Goal: Task Accomplishment & Management: Manage account settings

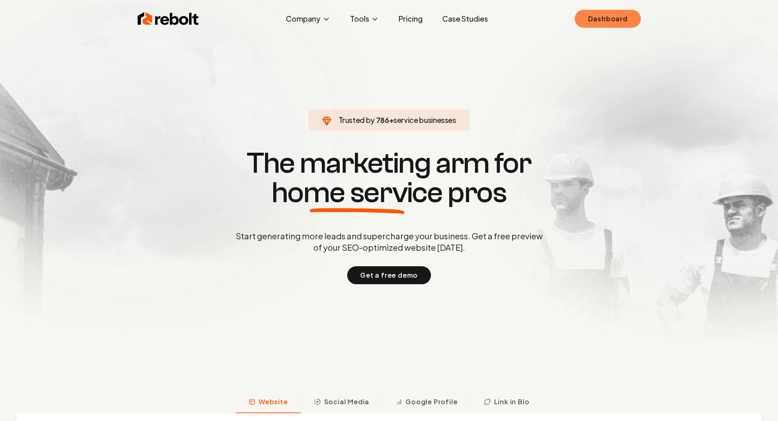
click at [612, 21] on link "Dashboard" at bounding box center [607, 19] width 66 height 18
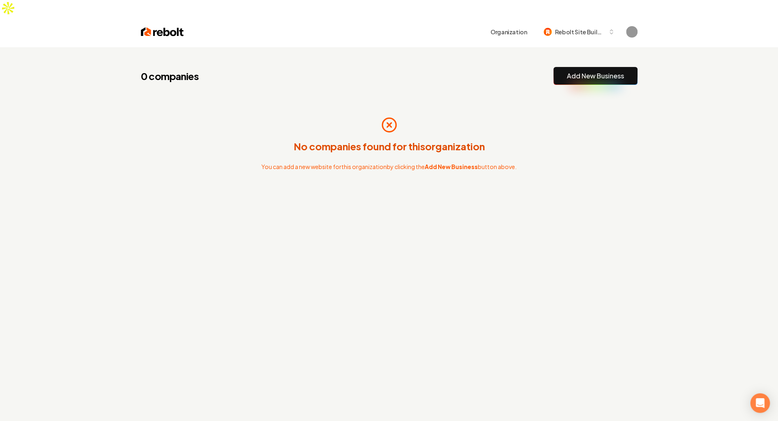
click at [593, 71] on link "Add New Business" at bounding box center [595, 76] width 57 height 10
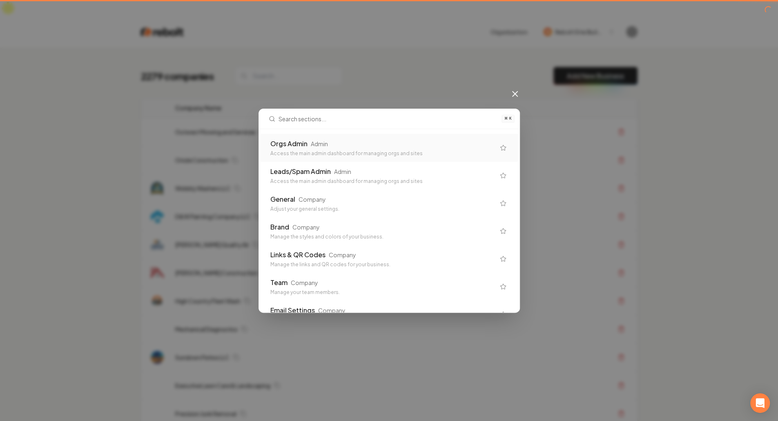
click at [518, 98] on th "Actions" at bounding box center [574, 108] width 126 height 20
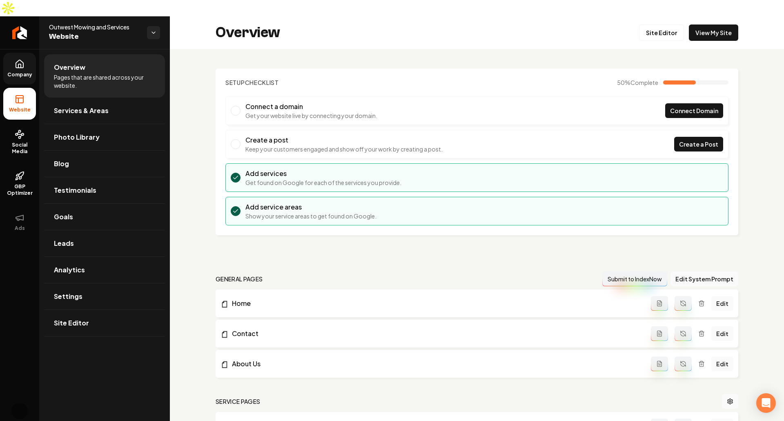
click at [25, 66] on link "Company" at bounding box center [19, 69] width 33 height 32
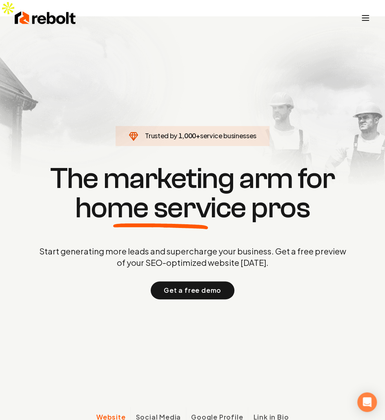
click at [367, 13] on icon "Toggle mobile menu" at bounding box center [365, 18] width 10 height 10
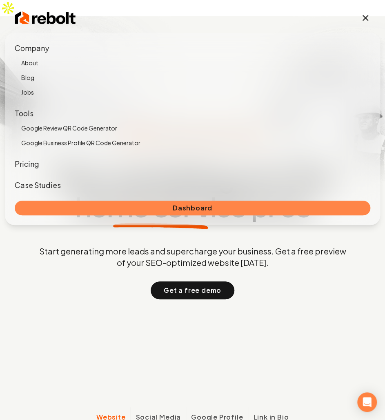
click at [95, 209] on link "Dashboard" at bounding box center [193, 208] width 356 height 15
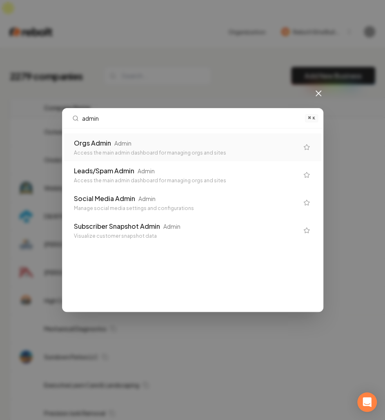
click at [127, 142] on div "Admin" at bounding box center [122, 143] width 17 height 8
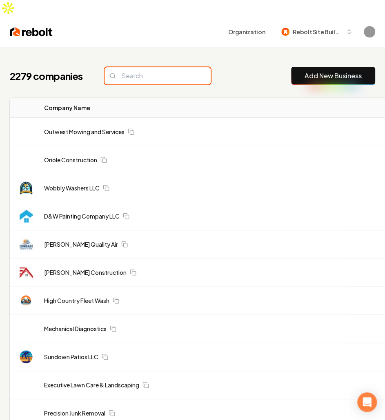
click at [166, 67] on input "search" at bounding box center [157, 75] width 106 height 17
click at [154, 67] on input "search" at bounding box center [157, 75] width 106 height 17
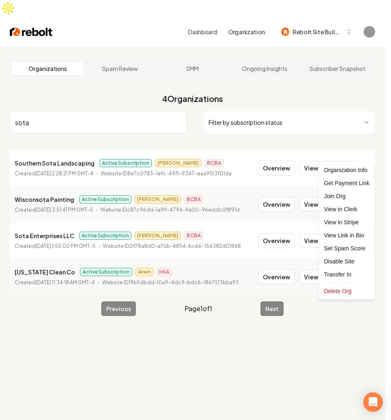
click at [366, 157] on html "Dashboard Organization Rebolt Site Builder Organizations Spam Review SMM Ongoin…" at bounding box center [195, 210] width 391 height 420
click at [116, 128] on html "Dashboard Organization Rebolt Site Builder Organizations Spam Review SMM Ongoin…" at bounding box center [195, 210] width 391 height 420
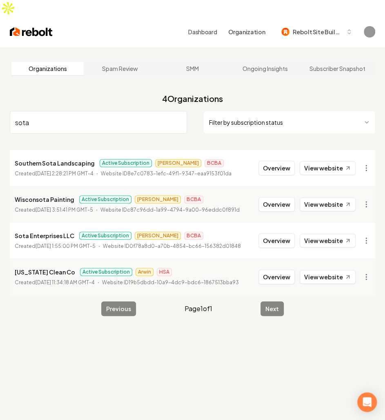
click at [71, 111] on input "sota" at bounding box center [98, 122] width 177 height 23
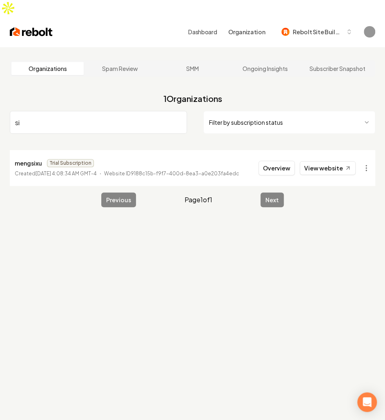
type input "s"
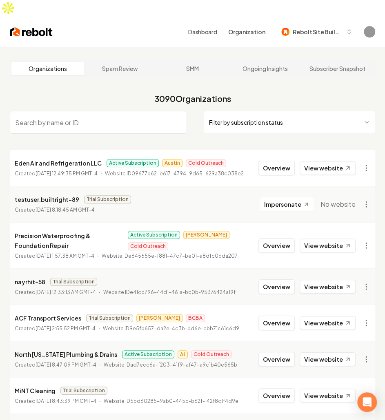
click at [286, 90] on nav "3090 Organizations Filter by subscription status" at bounding box center [192, 118] width 365 height 57
click at [321, 28] on span "Rebolt Site Builder" at bounding box center [318, 32] width 50 height 9
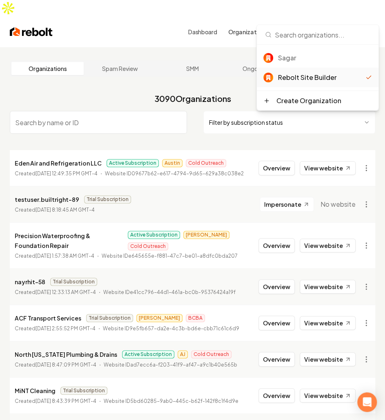
click at [107, 111] on input "search" at bounding box center [98, 122] width 177 height 23
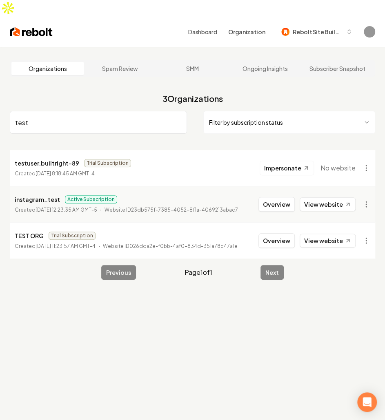
type input "test"
click at [25, 231] on p "TEST ORG" at bounding box center [29, 236] width 29 height 10
click at [349, 286] on div "Organizations Spam Review SMM Ongoing Insights Subscriber Snapshot 3 Organizati…" at bounding box center [192, 257] width 385 height 420
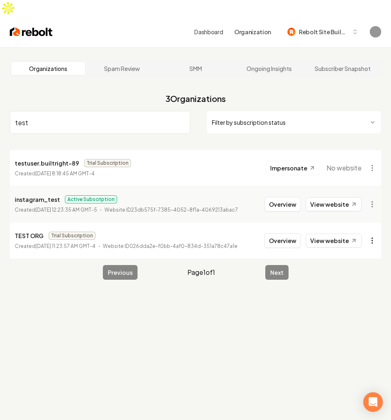
click at [362, 224] on html "Dashboard Organization Rebolt Site Builder Organizations Spam Review SMM Ongoin…" at bounding box center [195, 210] width 391 height 420
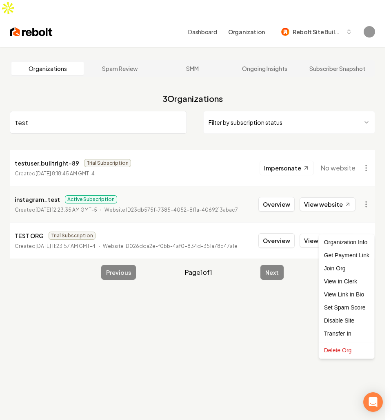
click at [24, 220] on html "Dashboard Organization Rebolt Site Builder Organizations Spam Review SMM Ongoin…" at bounding box center [195, 210] width 391 height 420
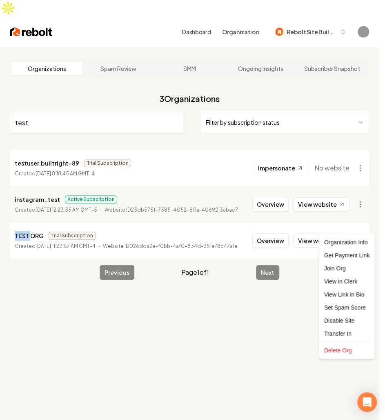
click at [24, 231] on p "TEST ORG" at bounding box center [29, 236] width 29 height 10
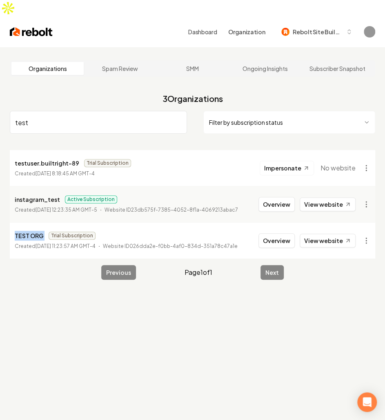
click at [24, 231] on p "TEST ORG" at bounding box center [29, 236] width 29 height 10
click at [284, 233] on button "Overview" at bounding box center [276, 240] width 36 height 15
click at [101, 111] on input "test" at bounding box center [98, 122] width 177 height 23
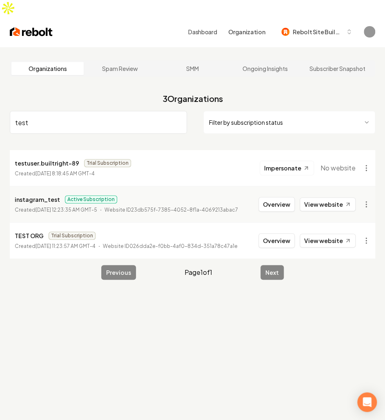
click at [101, 111] on input "test" at bounding box center [98, 122] width 177 height 23
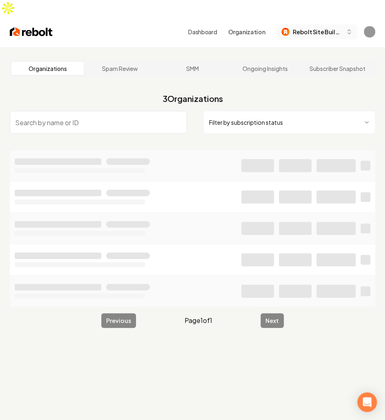
click at [328, 28] on span "Rebolt Site Builder" at bounding box center [318, 32] width 50 height 9
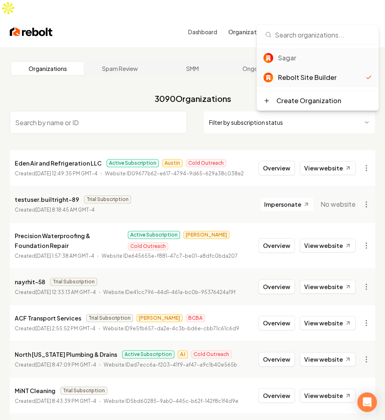
click at [295, 64] on div "Sagar" at bounding box center [318, 58] width 122 height 20
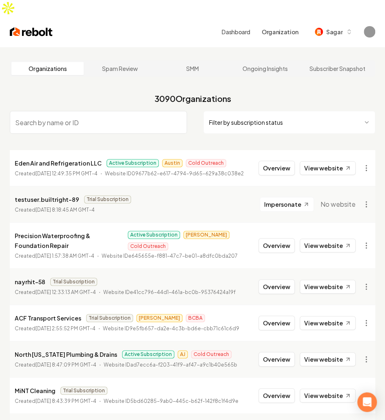
click at [162, 111] on input "search" at bounding box center [98, 122] width 177 height 23
click at [226, 28] on link "Dashboard" at bounding box center [236, 32] width 29 height 8
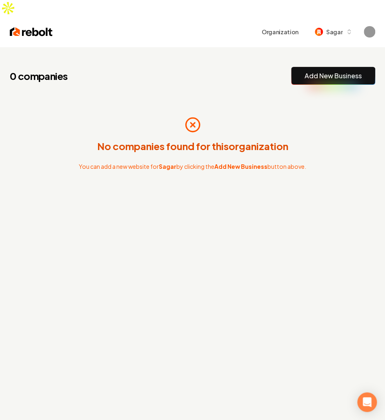
click at [318, 71] on link "Add New Business" at bounding box center [333, 76] width 57 height 10
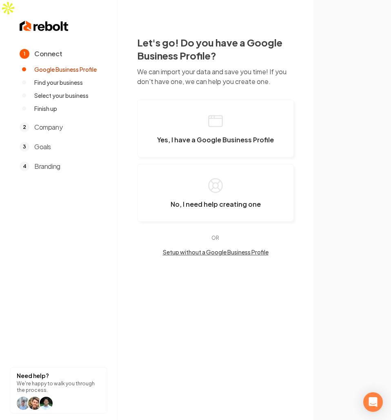
click at [220, 248] on button "Setup without a Google Business Profile" at bounding box center [215, 252] width 157 height 8
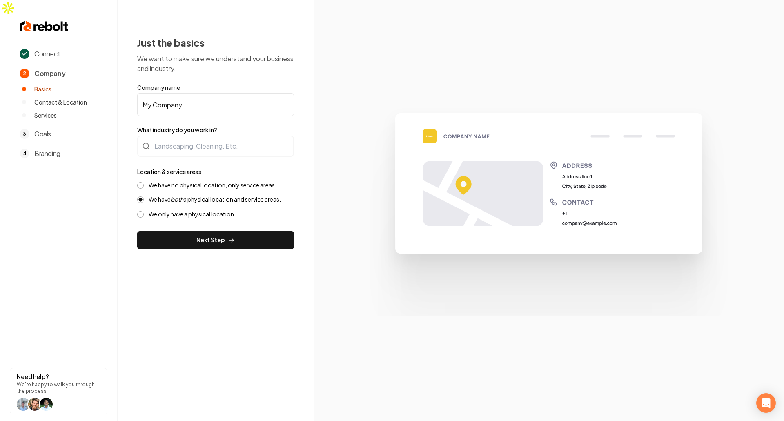
click at [198, 93] on input "My Company" at bounding box center [215, 104] width 157 height 23
type input "Mitch's Wild West"
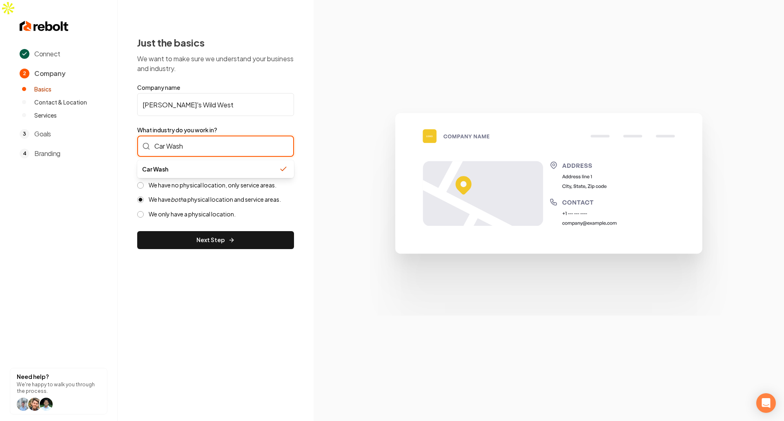
type input "Car Wash"
click at [224, 285] on div "Connect 2 Company Basics Contact & Location Services 3 Goals 4 Branding Need he…" at bounding box center [392, 226] width 784 height 421
click at [218, 210] on label "We only have a physical location." at bounding box center [192, 214] width 87 height 8
click at [144, 211] on button "We only have a physical location." at bounding box center [140, 214] width 7 height 7
click at [164, 181] on label "We have no physical location, only service areas." at bounding box center [213, 185] width 128 height 8
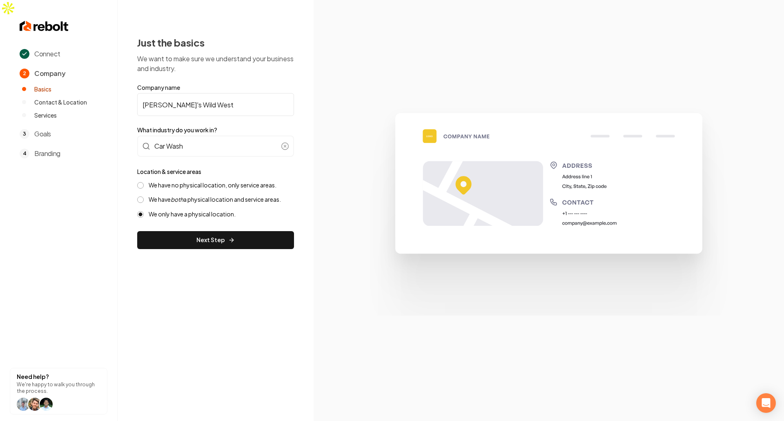
click at [144, 182] on button "We have no physical location, only service areas." at bounding box center [140, 185] width 7 height 7
click at [206, 231] on button "Next Step" at bounding box center [215, 240] width 157 height 18
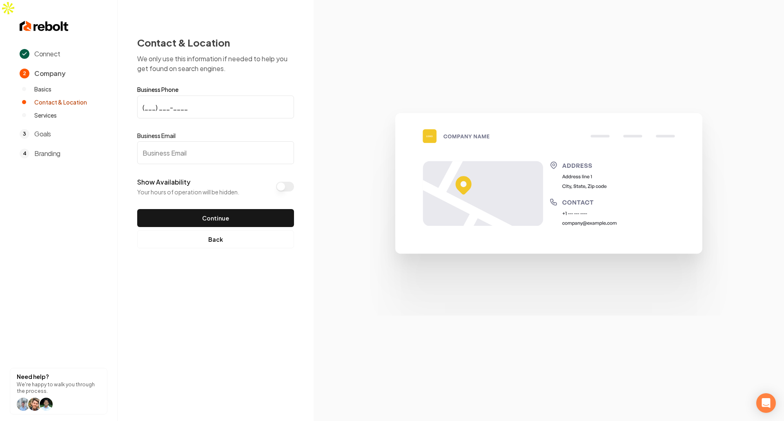
click at [170, 96] on input "(___) ___-____" at bounding box center [215, 107] width 157 height 23
type input "(706) 218-8060"
type input "mitch+ads@gmail.com"
click at [164, 107] on form "Business Phone (706) 218-8060 Business Email mitch+ads@gmail.com Show Availabil…" at bounding box center [215, 157] width 157 height 140
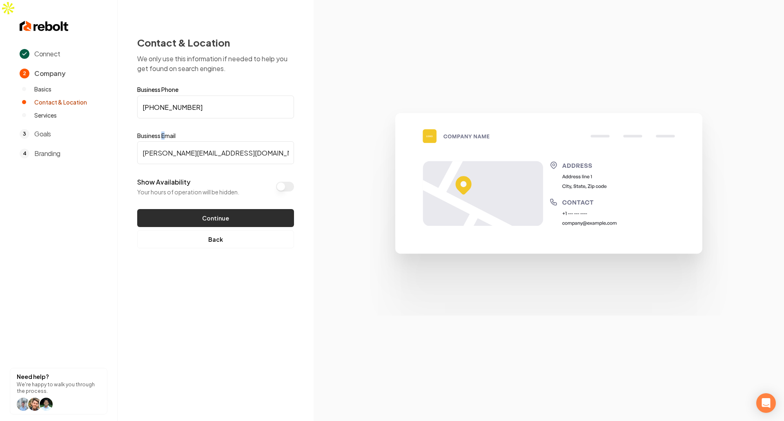
click at [207, 209] on button "Continue" at bounding box center [215, 218] width 157 height 18
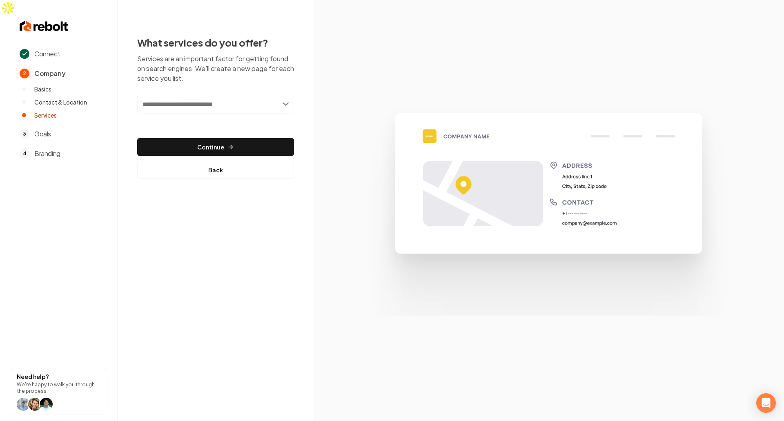
click at [179, 95] on input "text" at bounding box center [215, 104] width 157 height 19
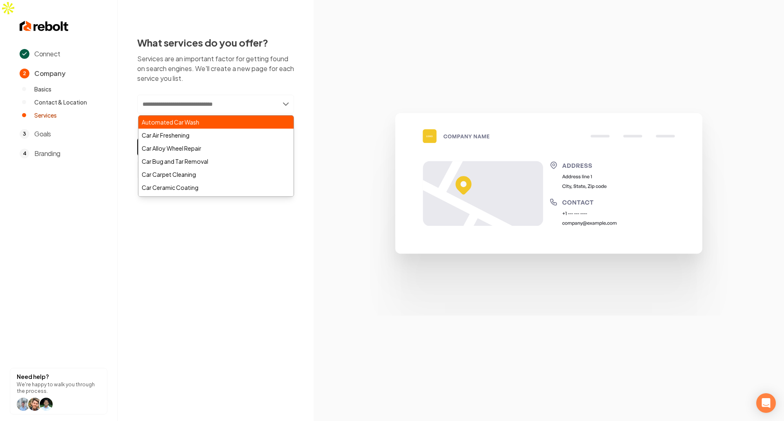
click at [171, 116] on div "Automated Car Wash" at bounding box center [215, 122] width 155 height 13
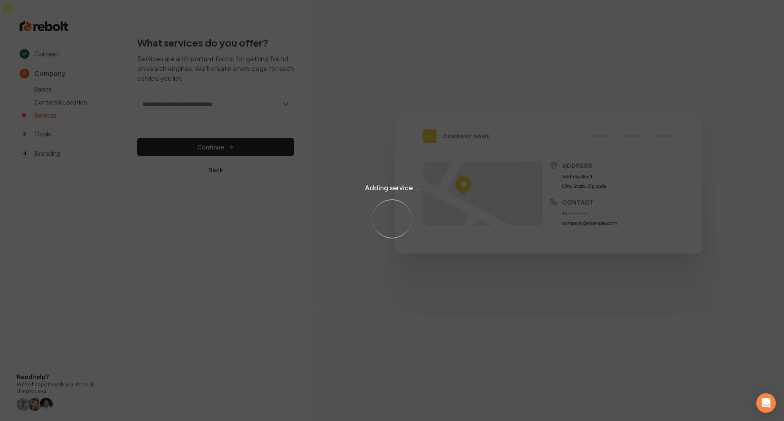
click at [244, 92] on div "Adding service... Loading..." at bounding box center [392, 210] width 784 height 421
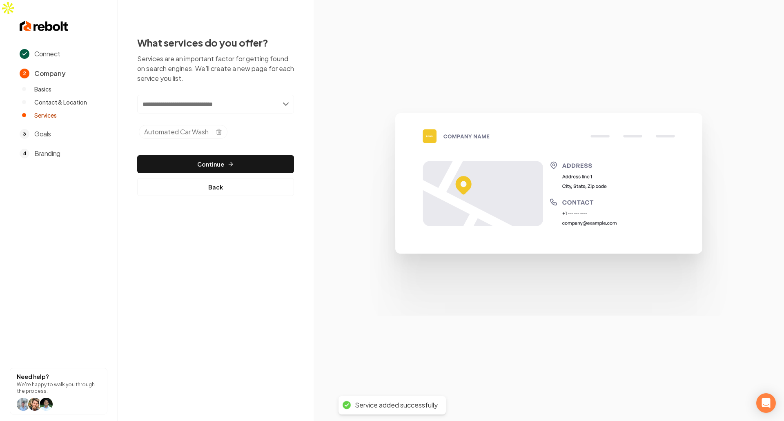
click at [252, 95] on input "text" at bounding box center [215, 104] width 157 height 19
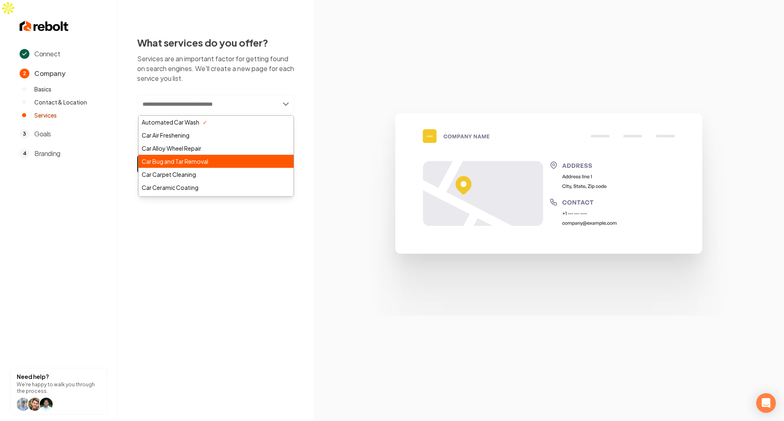
click at [214, 155] on div "Car Bug and Tar Removal" at bounding box center [215, 161] width 155 height 13
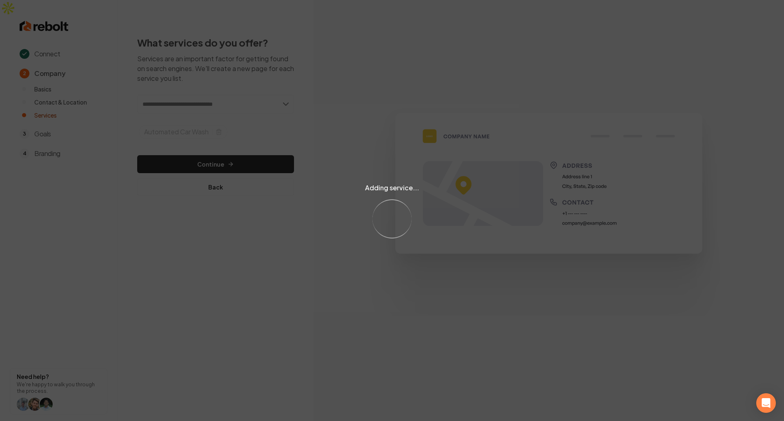
click at [205, 146] on div "Adding service... Loading..." at bounding box center [392, 210] width 784 height 421
click at [176, 150] on div "Adding service... Loading..." at bounding box center [392, 210] width 784 height 421
click at [154, 151] on div "Adding service... Loading..." at bounding box center [392, 210] width 784 height 421
click at [148, 150] on div "Adding service... Loading..." at bounding box center [392, 210] width 784 height 421
click at [167, 151] on div "Adding service... Loading..." at bounding box center [392, 210] width 784 height 421
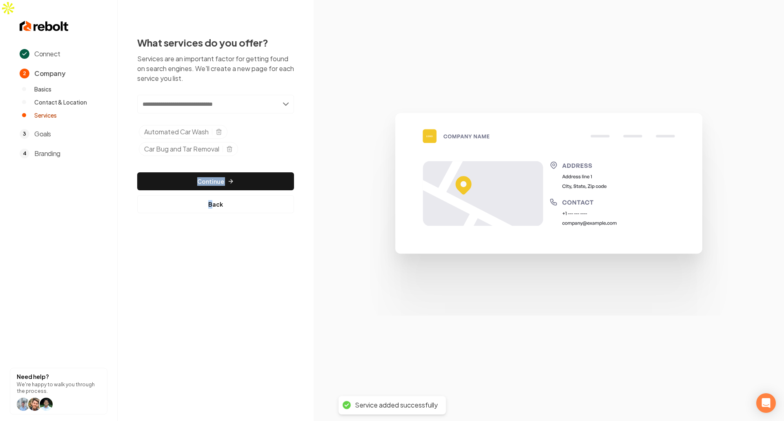
click at [167, 151] on div "Add new or select from suggestions Select a service Automated Car Wash Car Bug …" at bounding box center [215, 154] width 157 height 118
click at [164, 172] on button "Continue" at bounding box center [215, 181] width 157 height 18
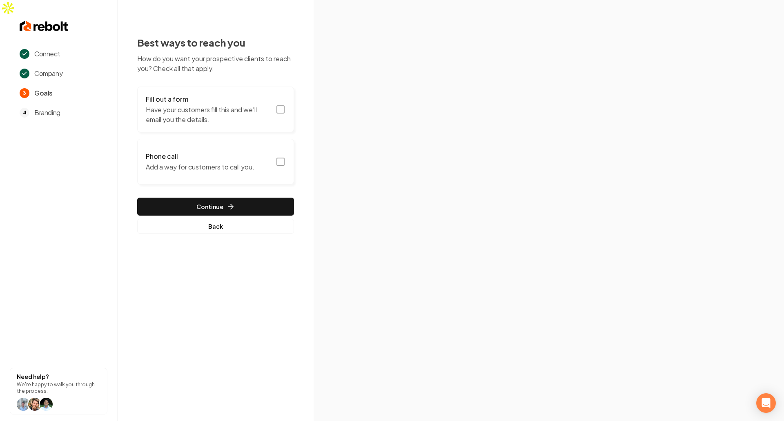
click at [194, 105] on p "Have your customers fill this and we'll email you the details." at bounding box center [208, 115] width 125 height 20
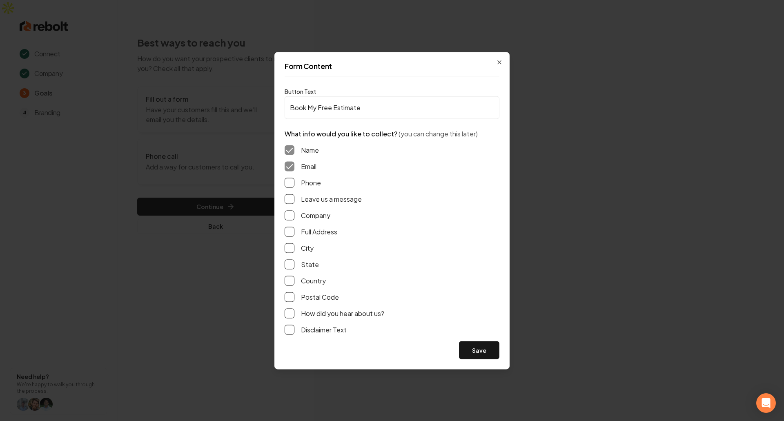
click at [318, 196] on label "Leave us a message" at bounding box center [331, 199] width 61 height 10
click at [294, 196] on button "Leave us a message" at bounding box center [290, 199] width 10 height 10
click at [385, 351] on button "Save" at bounding box center [479, 350] width 40 height 18
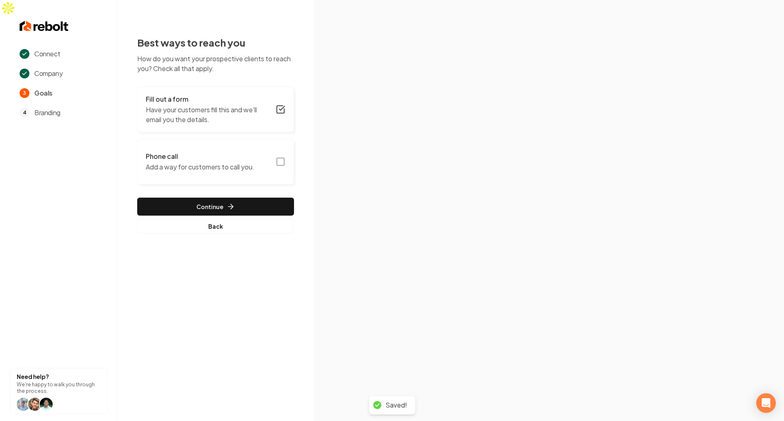
click at [172, 198] on button "Continue" at bounding box center [215, 207] width 157 height 18
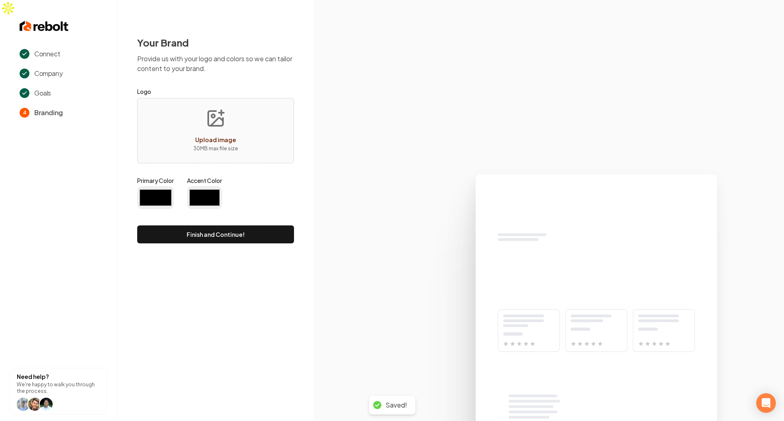
type input "#194d33"
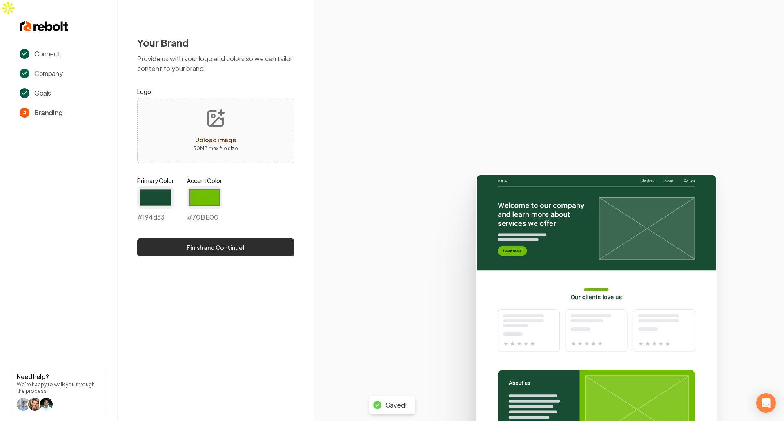
click at [180, 238] on button "Finish and Continue!" at bounding box center [215, 247] width 157 height 18
type input "#70be00"
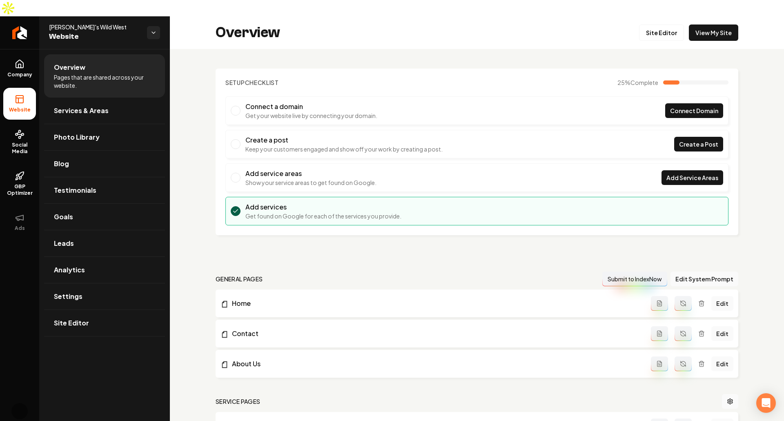
click at [385, 240] on div "Setup Checklist 25 % Complete Connect a domain Get your website live by connect…" at bounding box center [477, 335] width 614 height 573
click at [71, 212] on span "Goals" at bounding box center [63, 217] width 19 height 10
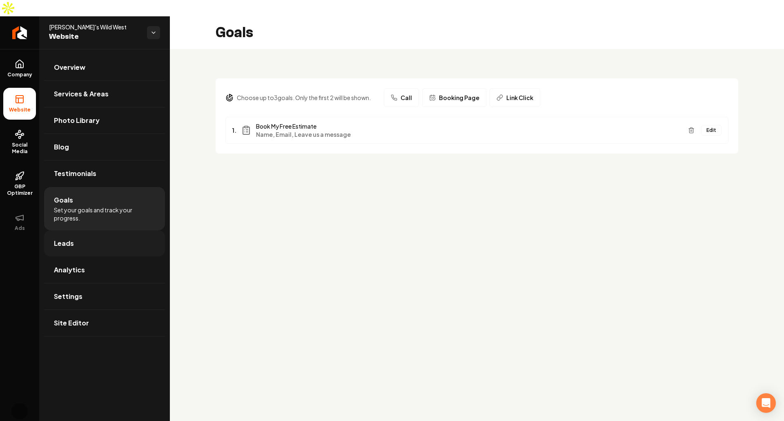
click at [86, 232] on link "Leads" at bounding box center [104, 243] width 121 height 26
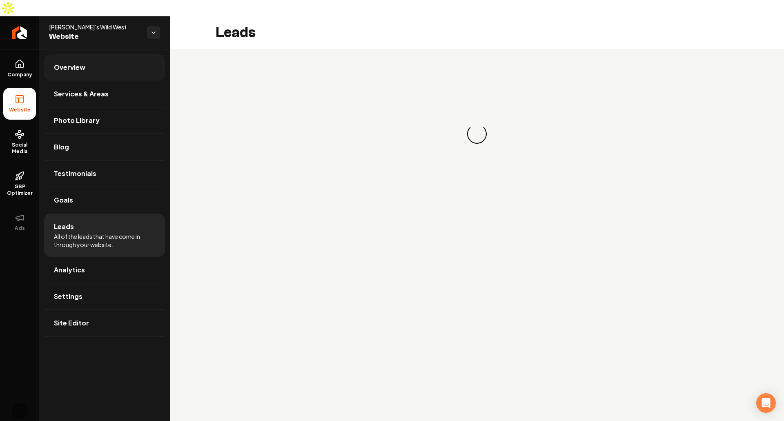
click at [117, 54] on link "Overview" at bounding box center [104, 67] width 121 height 26
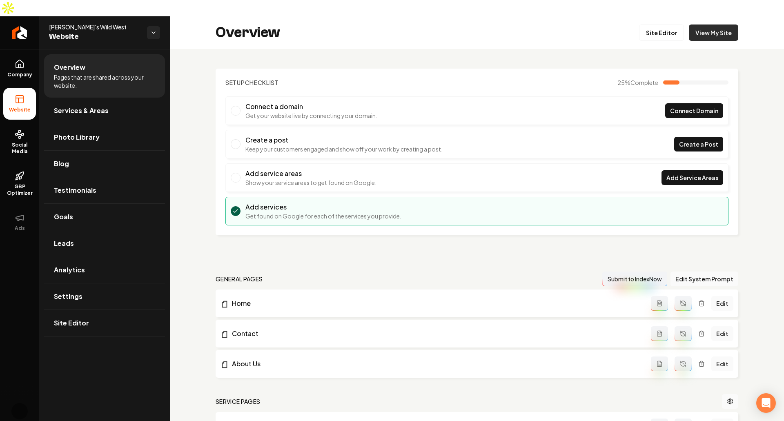
click at [385, 24] on link "View My Site" at bounding box center [713, 32] width 49 height 16
click at [99, 231] on link "Leads" at bounding box center [104, 243] width 121 height 26
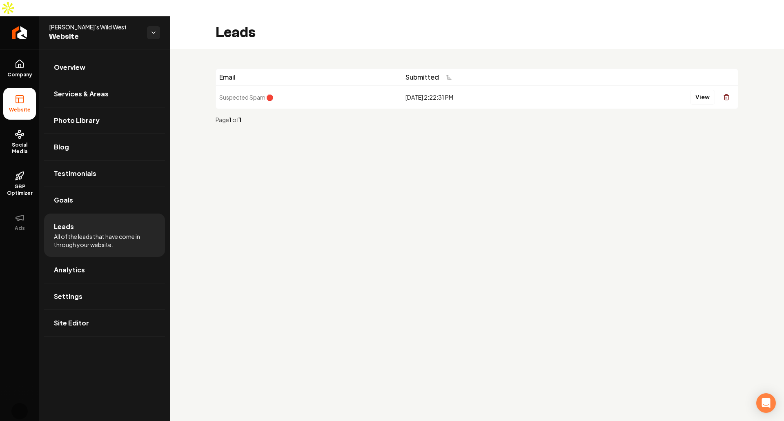
click at [349, 200] on main "Leads Email Submitted Suspected Spam 🛑 9/8/2025, 2:22:31 PM View Page 1 of 1" at bounding box center [477, 226] width 614 height 421
click at [385, 116] on div "Page 1 of 1" at bounding box center [475, 120] width 519 height 8
click at [385, 109] on div "Page 1 of 1" at bounding box center [477, 119] width 522 height 21
click at [385, 93] on div "9/8/2025, 2:22:31 PM" at bounding box center [491, 97] width 172 height 8
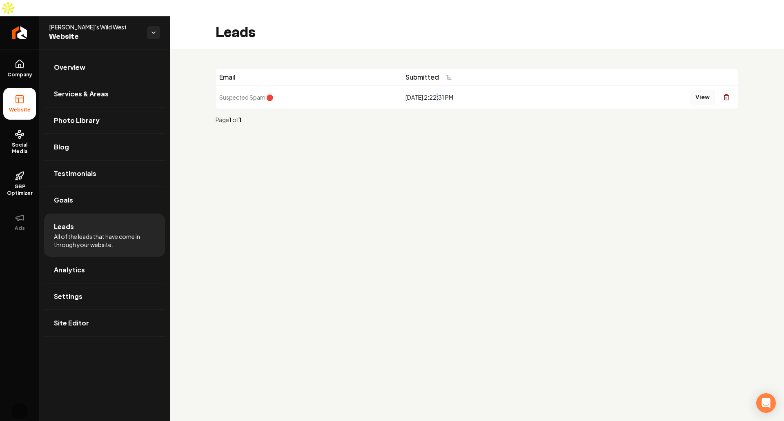
click at [385, 90] on button "View" at bounding box center [702, 97] width 25 height 15
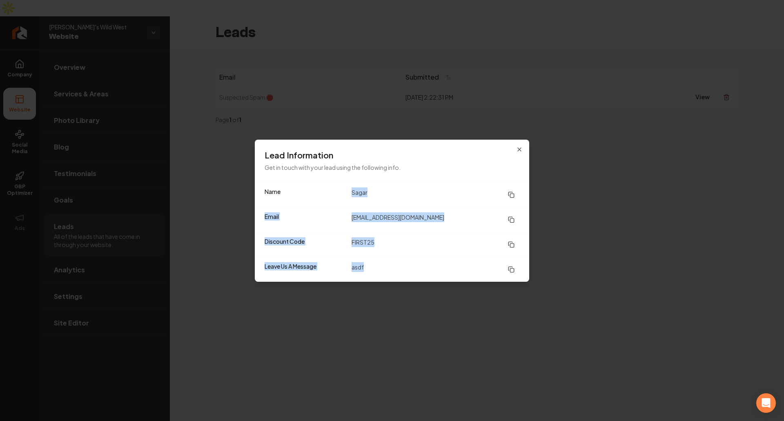
drag, startPoint x: 350, startPoint y: 195, endPoint x: 434, endPoint y: 281, distance: 120.1
click at [385, 281] on dl "Name Sagar Email sagar@rebolthq.com Discount Code FIRST25 Leave Us A Message as…" at bounding box center [392, 231] width 274 height 99
click at [385, 281] on div "Leave Us A Message asdf" at bounding box center [392, 269] width 274 height 25
click at [385, 273] on dd "asdf" at bounding box center [435, 269] width 168 height 15
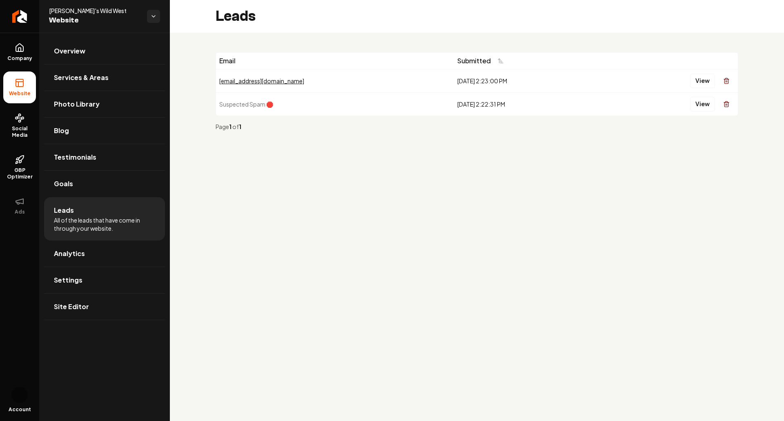
click at [453, 251] on main "Leads Email Submitted sagar@gmail.com 9/8/2025, 2:23:00 PM View Suspected Spam …" at bounding box center [477, 210] width 614 height 421
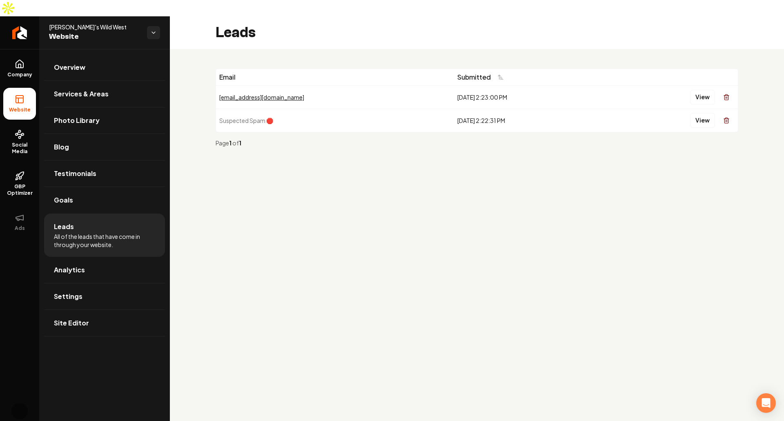
drag, startPoint x: 285, startPoint y: 333, endPoint x: 239, endPoint y: 266, distance: 81.4
click at [285, 333] on main "Leads Email Submitted sagar@gmail.com 9/8/2025, 2:23:00 PM View Suspected Spam …" at bounding box center [477, 226] width 614 height 421
click at [19, 53] on link "Company" at bounding box center [19, 69] width 33 height 32
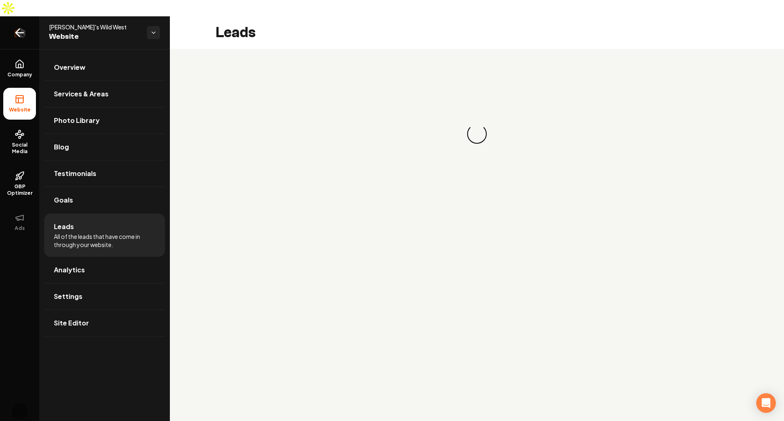
click at [23, 33] on icon "Return to dashboard" at bounding box center [20, 33] width 8 height 0
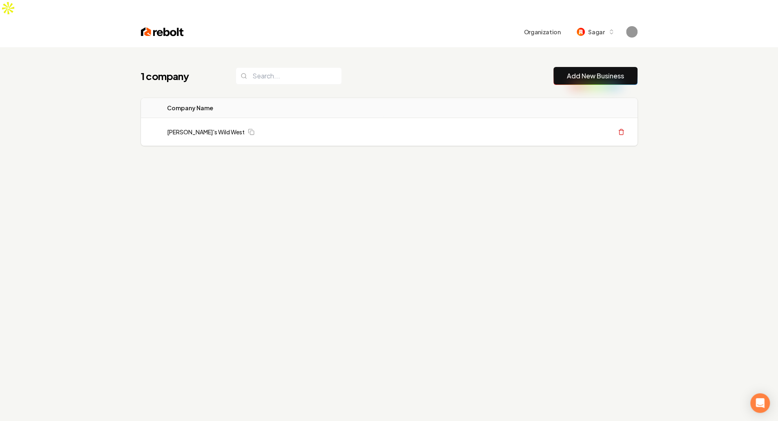
click at [460, 49] on div "1 company Add New Business Logo Company Name Actions Mitch's Wild West Create O…" at bounding box center [389, 122] width 522 height 151
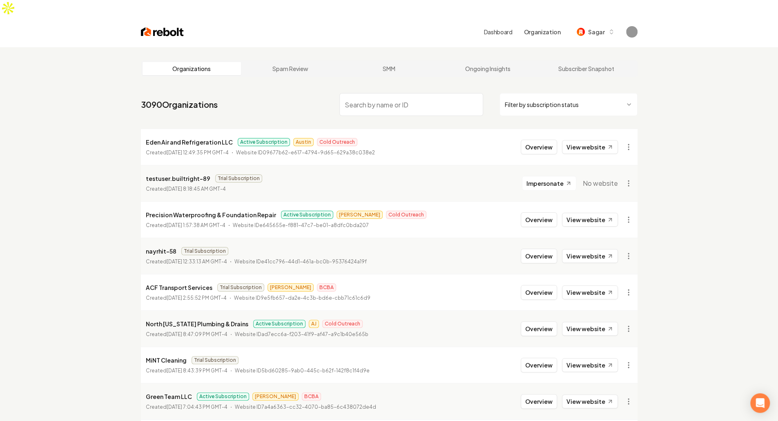
click at [393, 93] on input "search" at bounding box center [411, 104] width 144 height 23
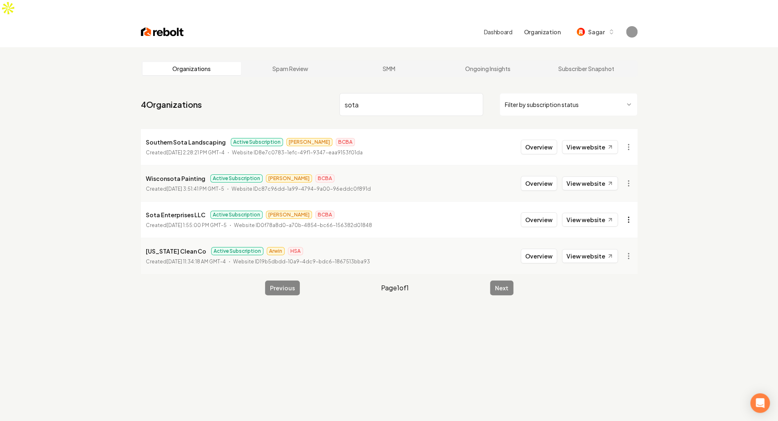
type input "sota"
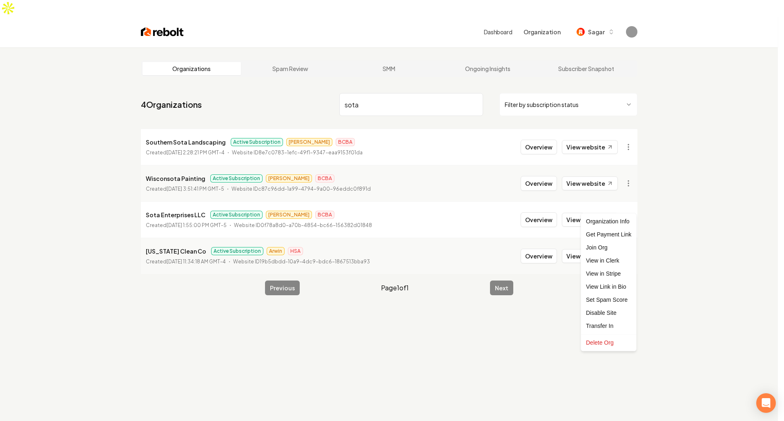
click at [629, 203] on html "Dashboard Organization Sagar Organizations Spam Review SMM Ongoing Insights Sub…" at bounding box center [392, 210] width 784 height 421
click at [619, 250] on div "Join Org" at bounding box center [609, 247] width 52 height 13
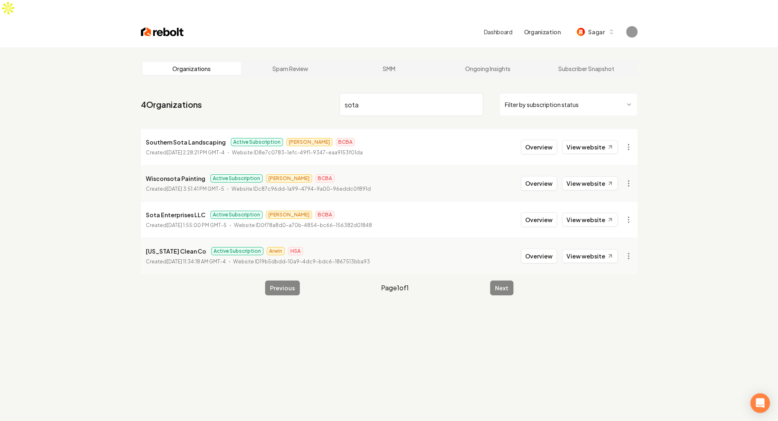
click at [641, 354] on div "Organizations Spam Review SMM Ongoing Insights Subscriber Snapshot 4 Organizati…" at bounding box center [389, 257] width 778 height 421
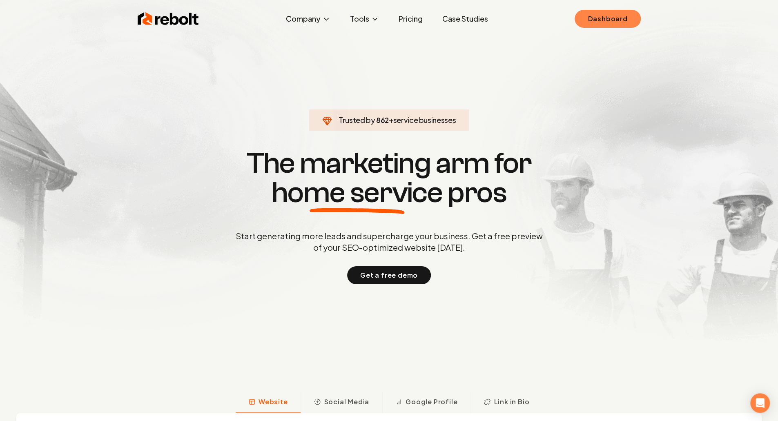
click at [594, 21] on link "Dashboard" at bounding box center [607, 19] width 66 height 18
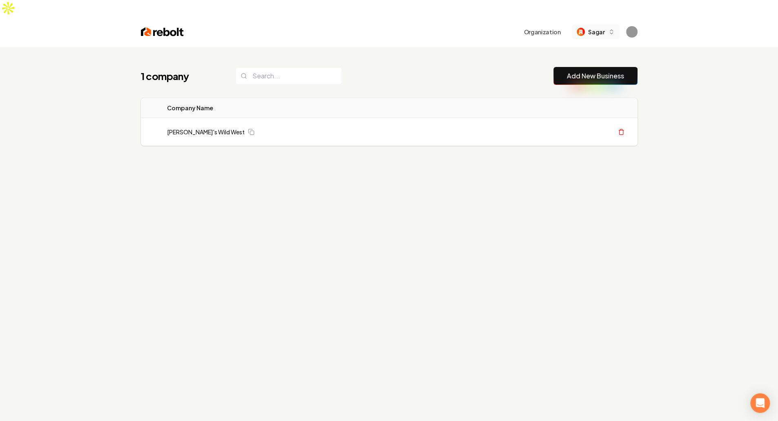
click at [594, 28] on span "Sagar" at bounding box center [596, 32] width 16 height 9
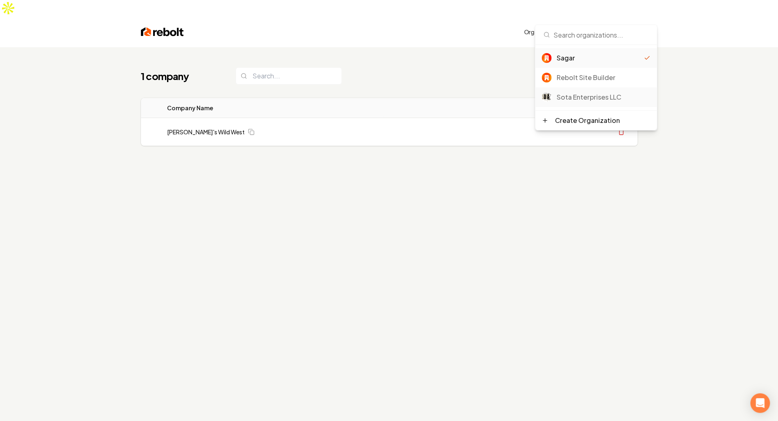
click at [580, 98] on div "Sota Enterprises LLC" at bounding box center [603, 97] width 94 height 10
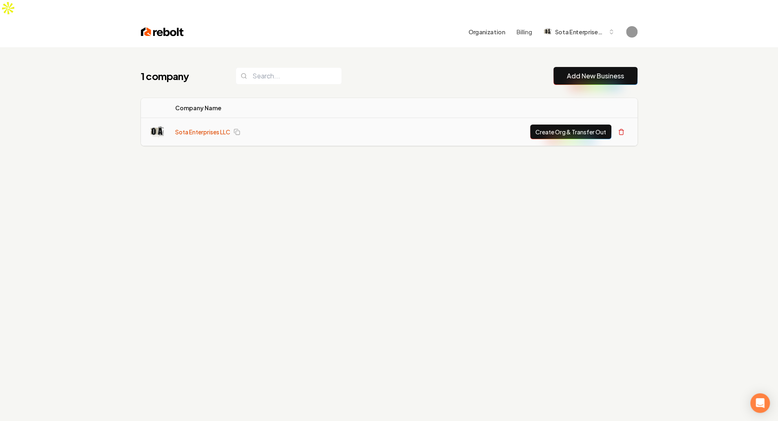
click at [195, 128] on link "Sota Enterprises LLC" at bounding box center [202, 132] width 55 height 8
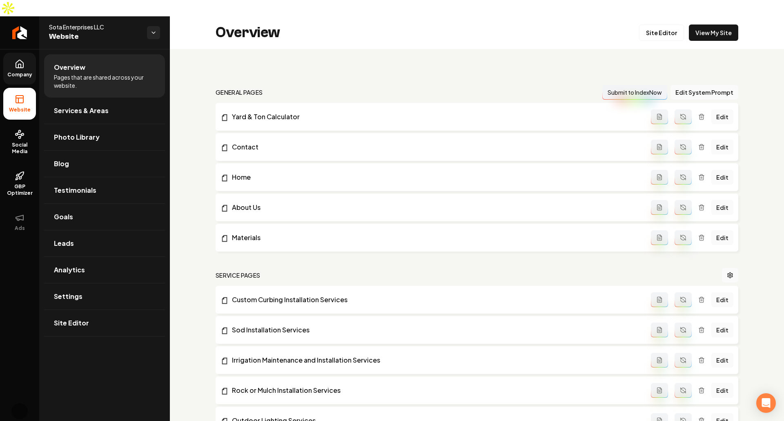
click at [5, 53] on link "Company" at bounding box center [19, 69] width 33 height 32
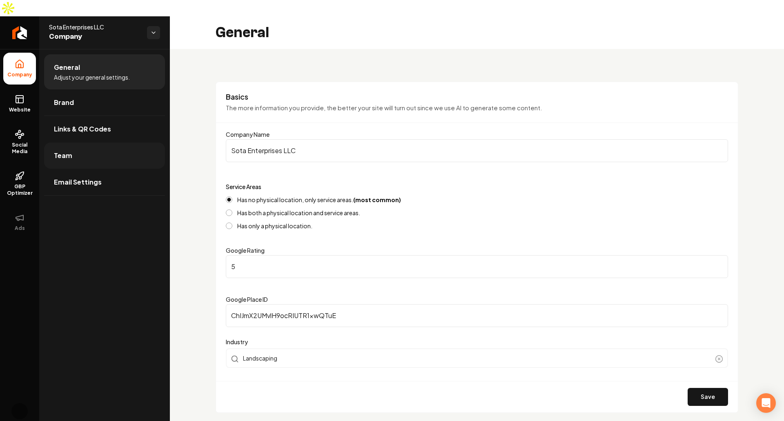
click at [97, 143] on link "Team" at bounding box center [104, 155] width 121 height 26
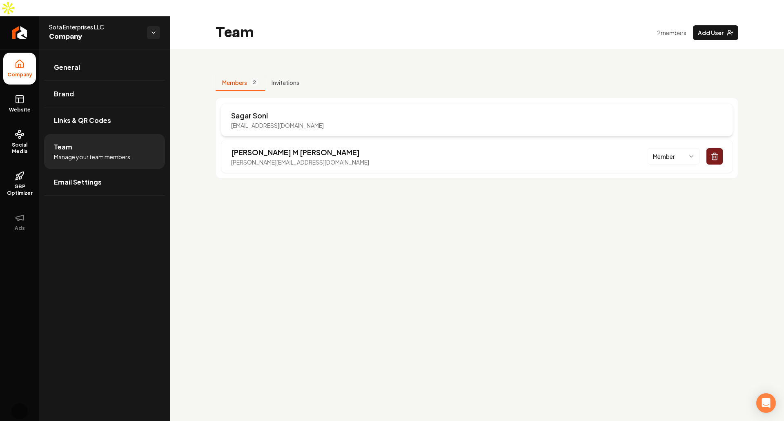
click at [273, 121] on p "[EMAIL_ADDRESS][DOMAIN_NAME]" at bounding box center [277, 125] width 93 height 8
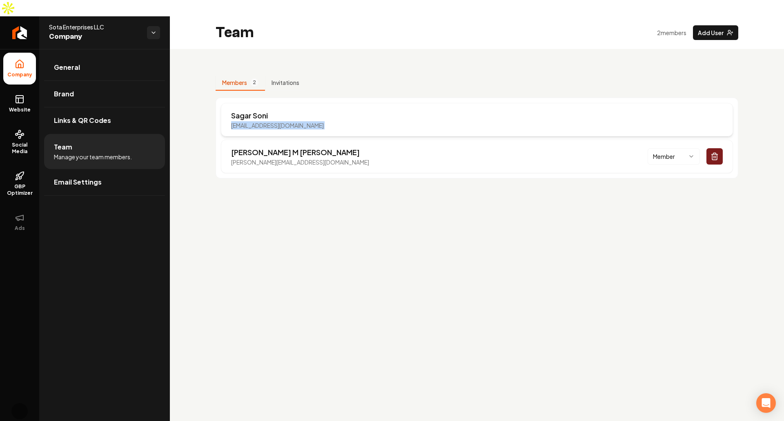
click at [274, 121] on p "[EMAIL_ADDRESS][DOMAIN_NAME]" at bounding box center [277, 125] width 93 height 8
click at [251, 103] on div "Sagar Soni [EMAIL_ADDRESS][DOMAIN_NAME]" at bounding box center [477, 119] width 512 height 33
click at [254, 110] on p "[PERSON_NAME]" at bounding box center [277, 115] width 93 height 11
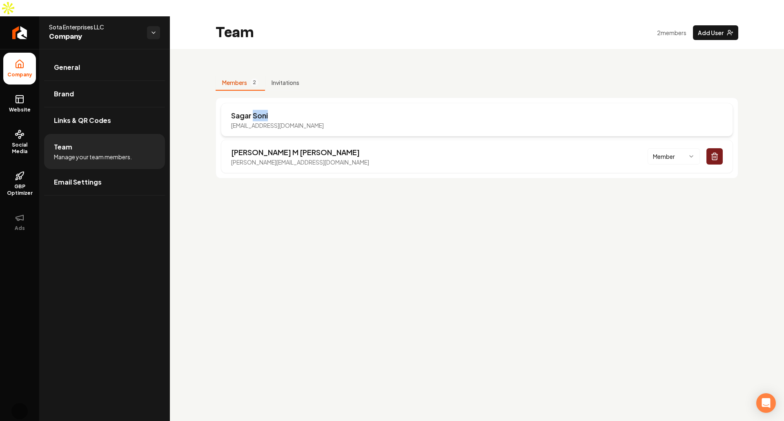
click at [254, 110] on p "[PERSON_NAME]" at bounding box center [277, 115] width 93 height 11
click at [506, 49] on div "Members 2 Invitations Sagar Soni [EMAIL_ADDRESS][DOMAIN_NAME] [PERSON_NAME] [PE…" at bounding box center [477, 123] width 614 height 149
click at [593, 75] on div "Members 2 Invitations Sagar Soni [EMAIL_ADDRESS][DOMAIN_NAME] [PERSON_NAME] [PE…" at bounding box center [477, 126] width 522 height 103
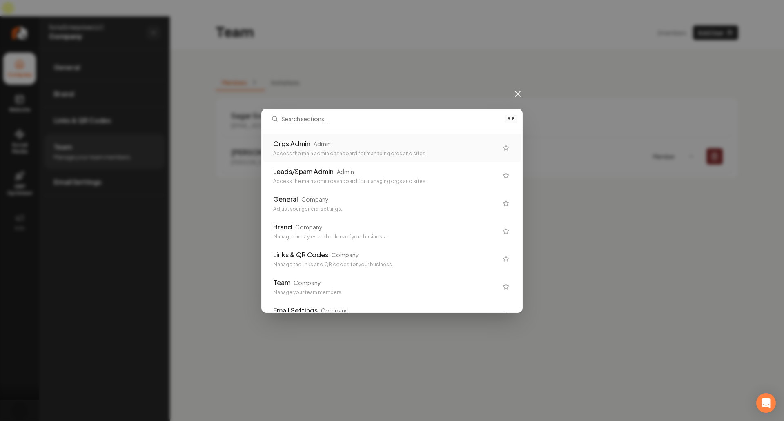
type input "a"
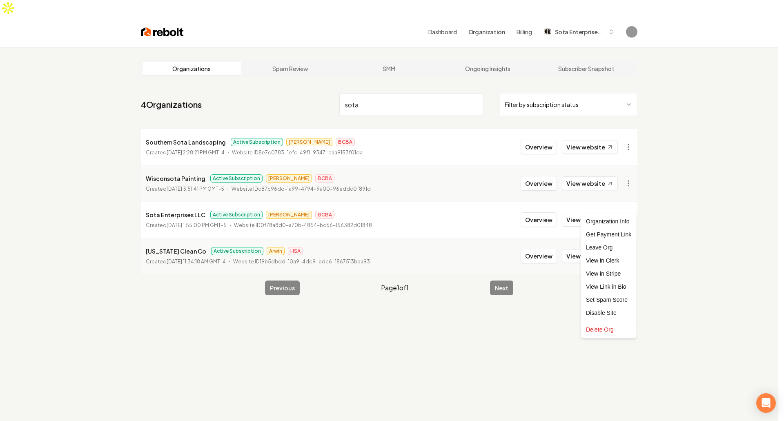
click at [626, 204] on html "Dashboard Organization Billing Sota Enterprises LLC Organizations Spam Review S…" at bounding box center [392, 210] width 784 height 421
click at [605, 249] on div "Leave Org" at bounding box center [609, 247] width 52 height 13
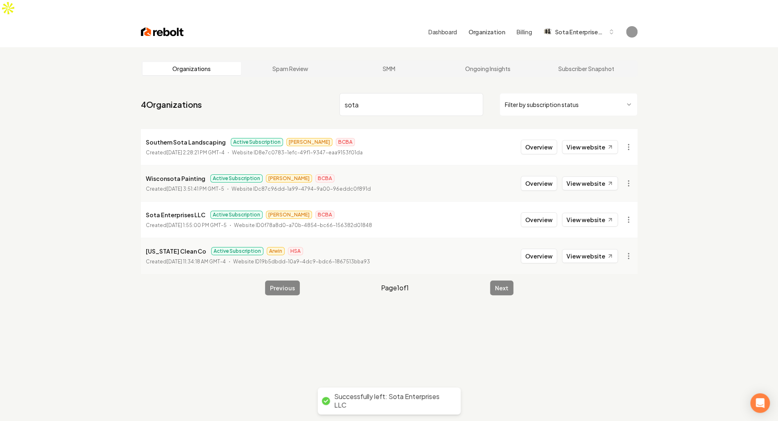
click at [680, 290] on div "Organizations Spam Review SMM Ongoing Insights Subscriber Snapshot 4 Organizati…" at bounding box center [389, 257] width 778 height 421
click at [322, 316] on div "Organizations Spam Review SMM Ongoing Insights Subscriber Snapshot 4 Organizati…" at bounding box center [389, 257] width 778 height 421
click at [412, 93] on input "sota" at bounding box center [411, 104] width 144 height 23
type input "s"
type input "[PERSON_NAME]"
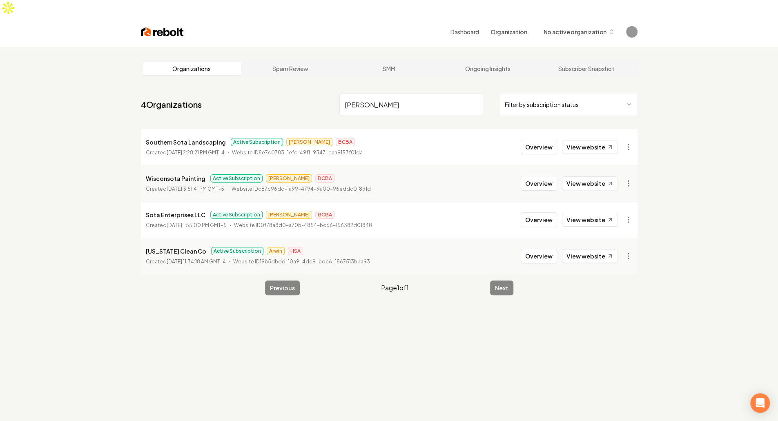
click at [416, 97] on input "[PERSON_NAME]" at bounding box center [411, 104] width 144 height 23
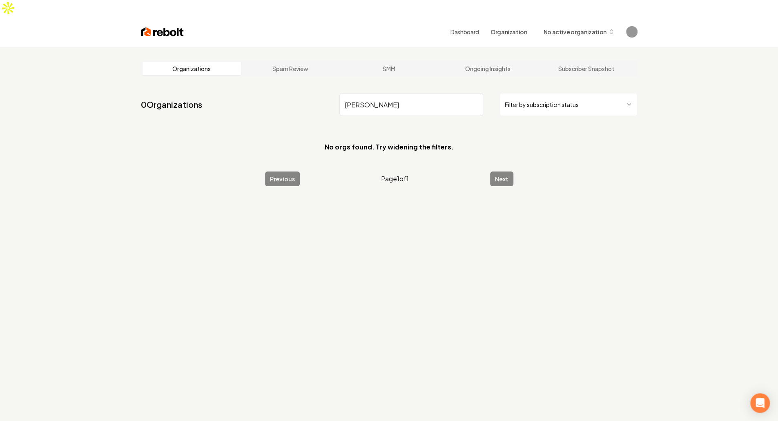
click at [414, 93] on input "mitch" at bounding box center [411, 104] width 144 height 23
click at [318, 62] on link "Spam Review" at bounding box center [290, 68] width 99 height 13
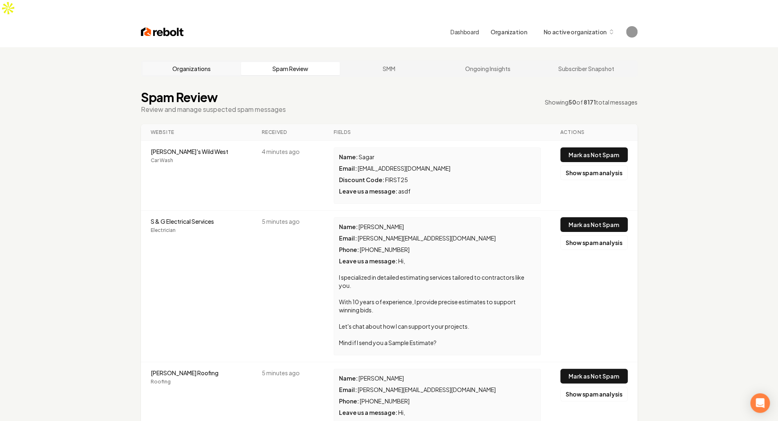
click at [213, 62] on link "Organizations" at bounding box center [191, 68] width 99 height 13
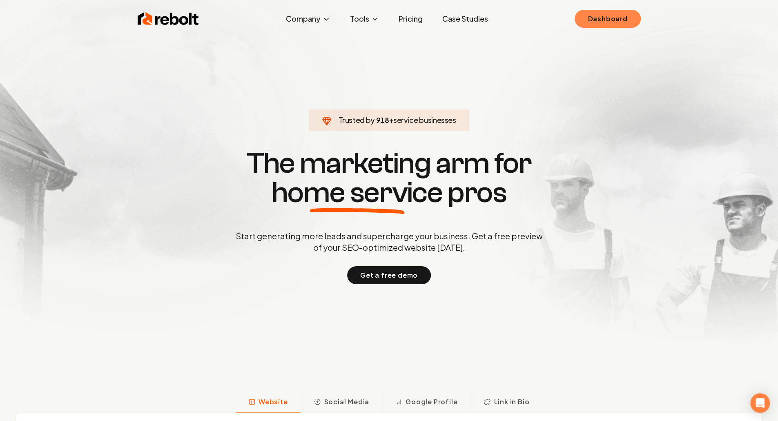
click at [612, 17] on link "Dashboard" at bounding box center [607, 19] width 66 height 18
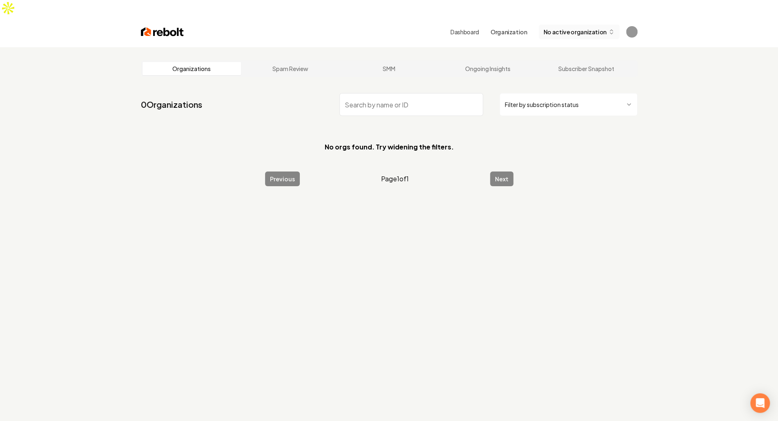
drag, startPoint x: 603, startPoint y: 7, endPoint x: 594, endPoint y: 16, distance: 12.4
drag, startPoint x: 594, startPoint y: 16, endPoint x: 578, endPoint y: 12, distance: 17.1
click at [578, 28] on span "No active organization" at bounding box center [574, 32] width 63 height 9
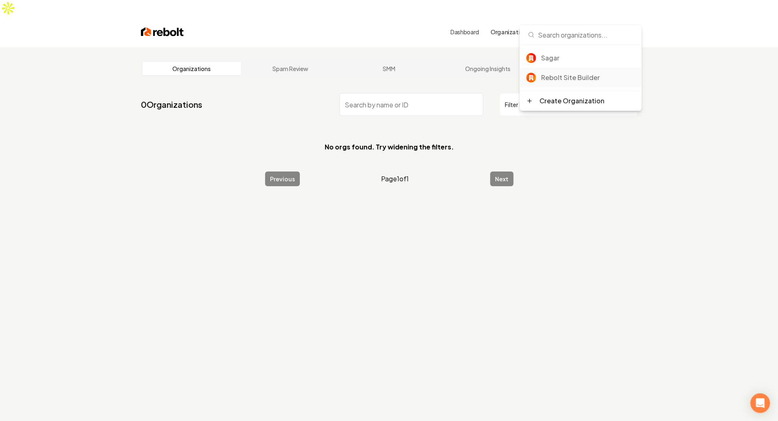
click at [588, 80] on div "Rebolt Site Builder" at bounding box center [587, 78] width 94 height 10
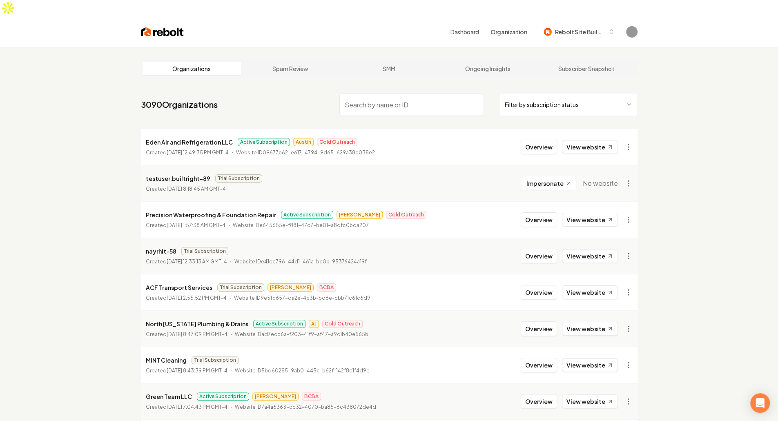
click at [289, 90] on nav "3090 Organizations Filter by subscription status" at bounding box center [389, 108] width 496 height 36
click at [416, 94] on input "search" at bounding box center [411, 104] width 144 height 23
type input "asdf"
click at [470, 28] on link "Dashboard" at bounding box center [464, 32] width 29 height 8
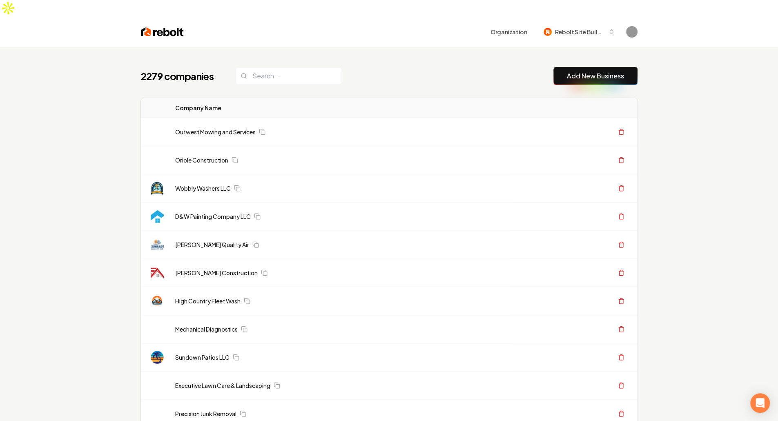
click at [169, 179] on td "Wobbly Washers LLC" at bounding box center [340, 188] width 343 height 28
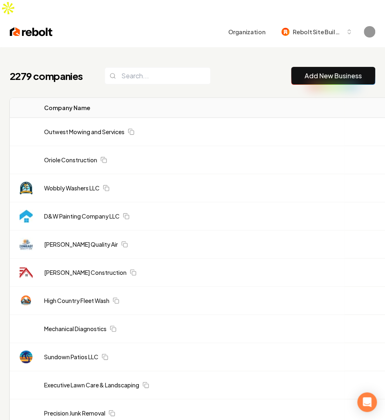
click at [85, 179] on td "Wobbly Washers LLC" at bounding box center [191, 188] width 307 height 28
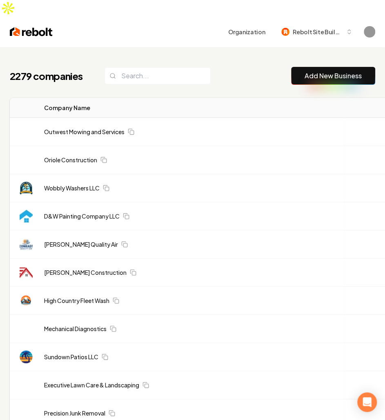
click at [85, 179] on td "Wobbly Washers LLC" at bounding box center [191, 188] width 307 height 28
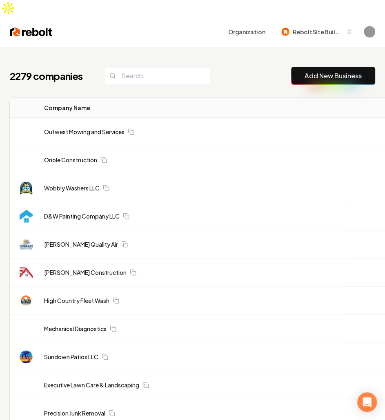
click at [85, 179] on td "Wobbly Washers LLC" at bounding box center [191, 188] width 307 height 28
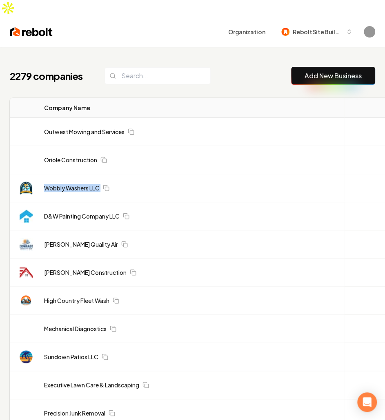
click at [222, 67] on div "2279 companies Add New Business" at bounding box center [192, 76] width 365 height 18
